Goal: Entertainment & Leisure: Consume media (video, audio)

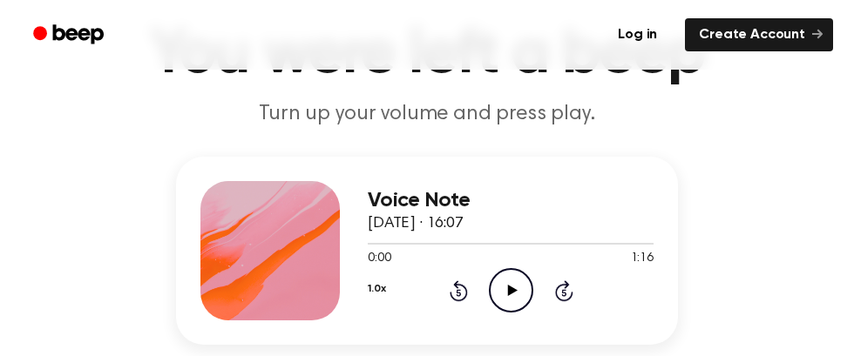
scroll to position [165, 0]
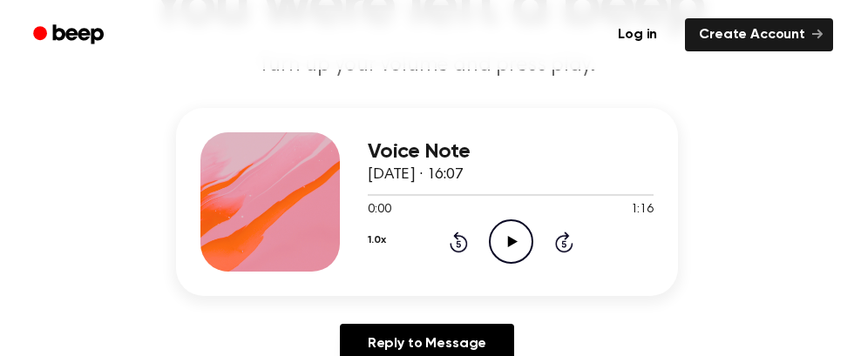
click at [506, 239] on icon "Play Audio" at bounding box center [511, 242] width 44 height 44
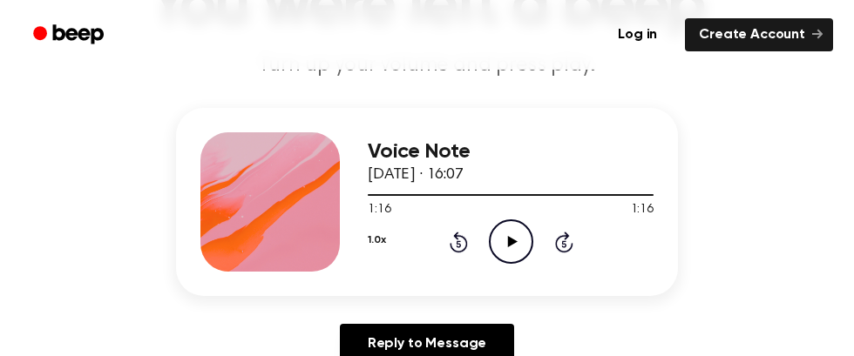
click at [497, 235] on icon "Play Audio" at bounding box center [511, 242] width 44 height 44
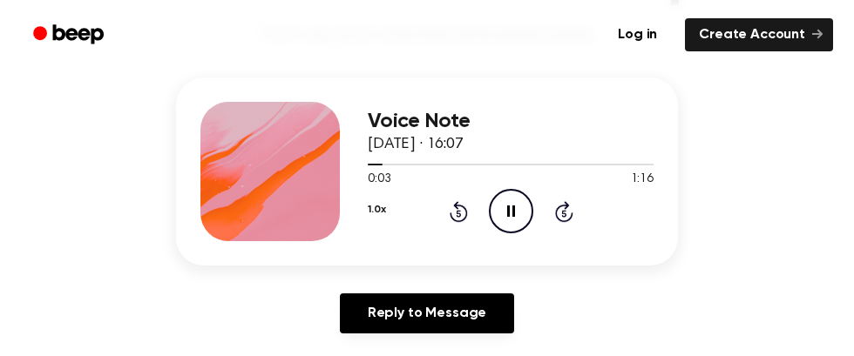
scroll to position [170, 0]
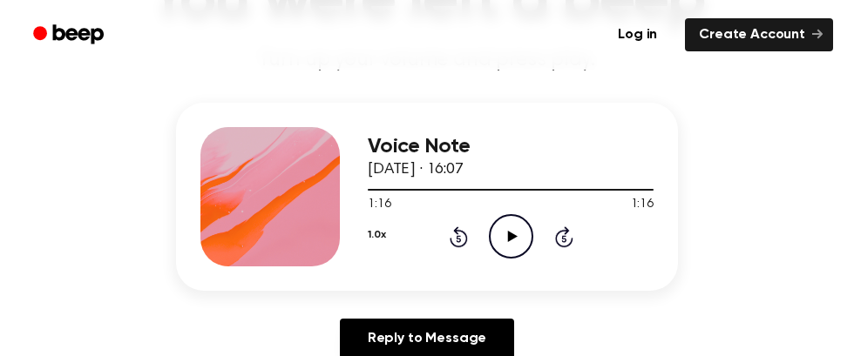
click at [462, 240] on icon "Rewind 5 seconds" at bounding box center [458, 237] width 19 height 23
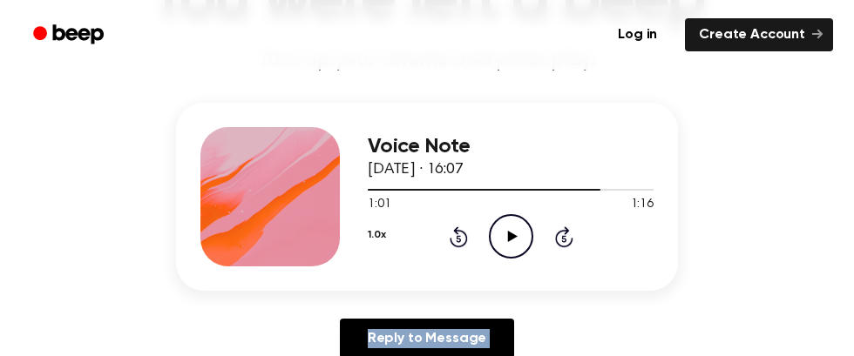
click at [509, 240] on icon at bounding box center [512, 236] width 10 height 11
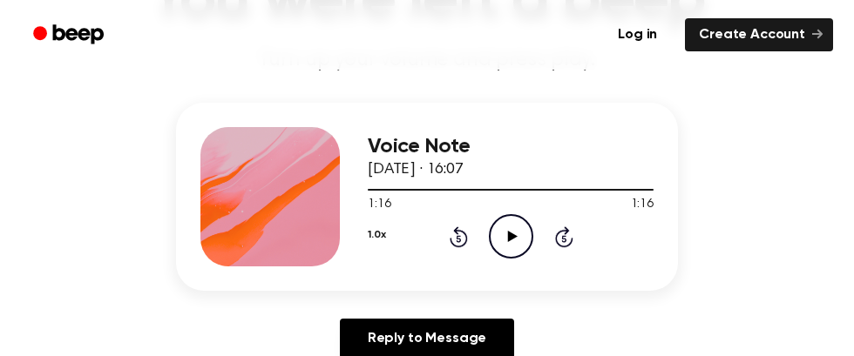
click at [456, 230] on icon at bounding box center [459, 236] width 18 height 21
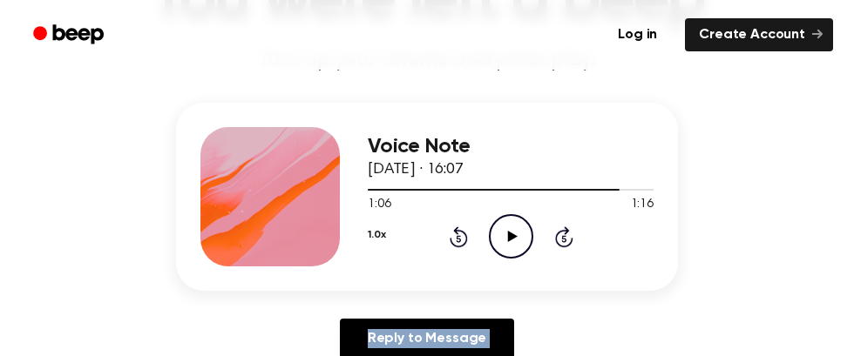
click at [456, 230] on icon at bounding box center [459, 236] width 18 height 21
click at [496, 230] on icon "Play Audio" at bounding box center [511, 236] width 44 height 44
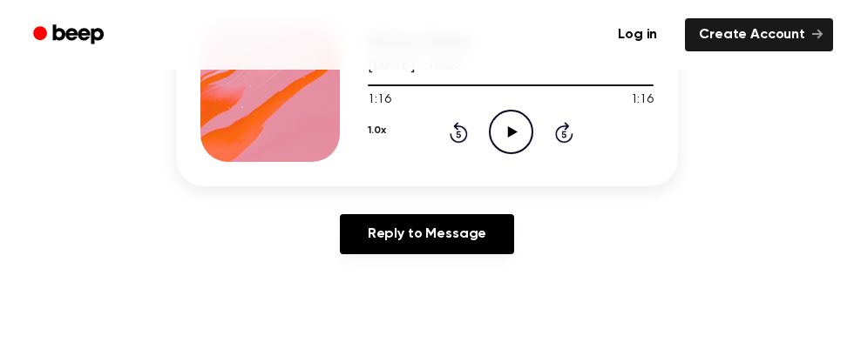
scroll to position [410, 0]
